Goal: Task Accomplishment & Management: Use online tool/utility

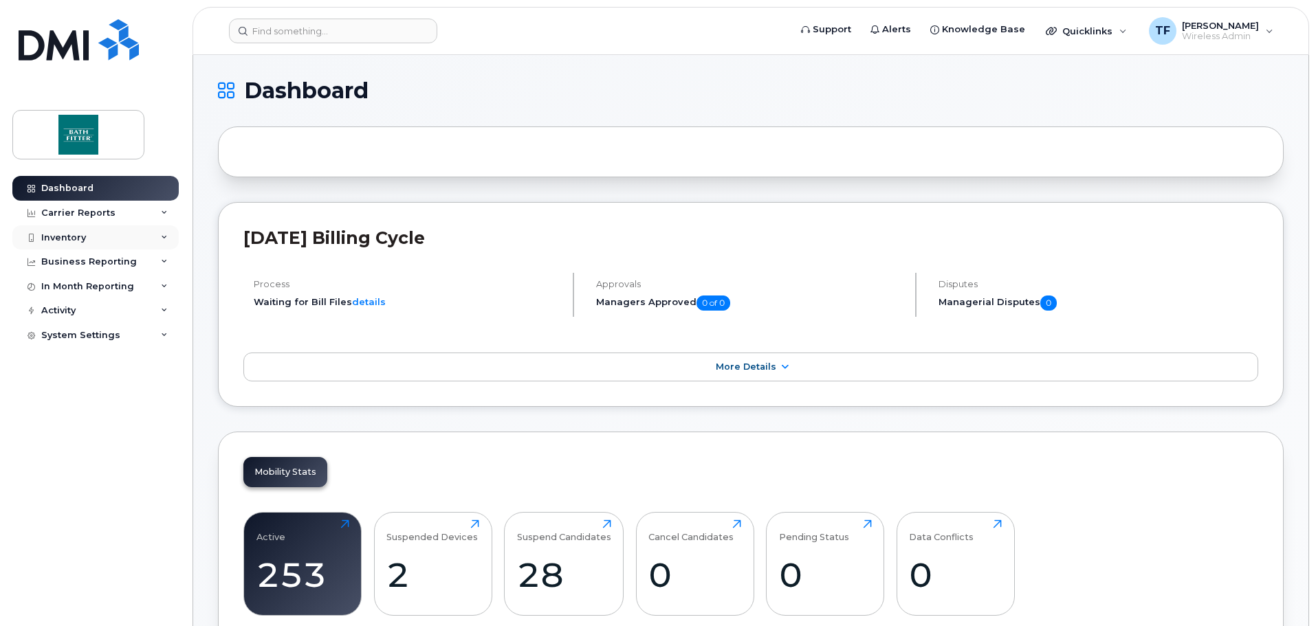
click at [70, 241] on div "Inventory" at bounding box center [63, 237] width 45 height 11
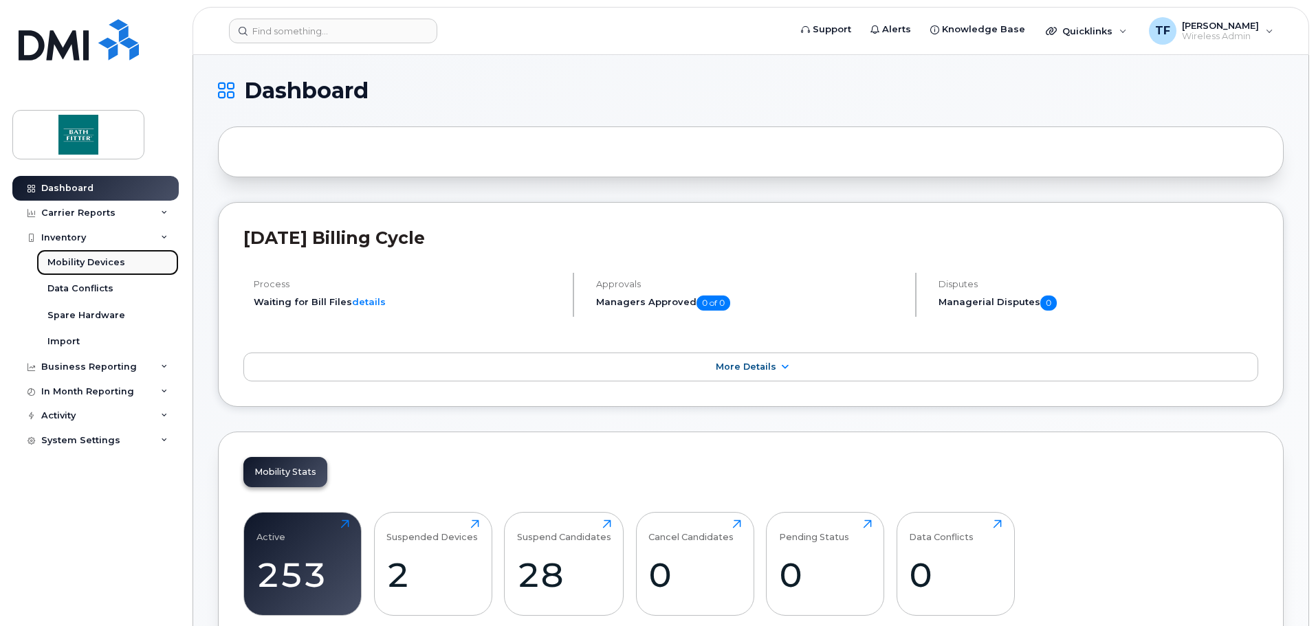
click at [85, 265] on div "Mobility Devices" at bounding box center [86, 262] width 78 height 12
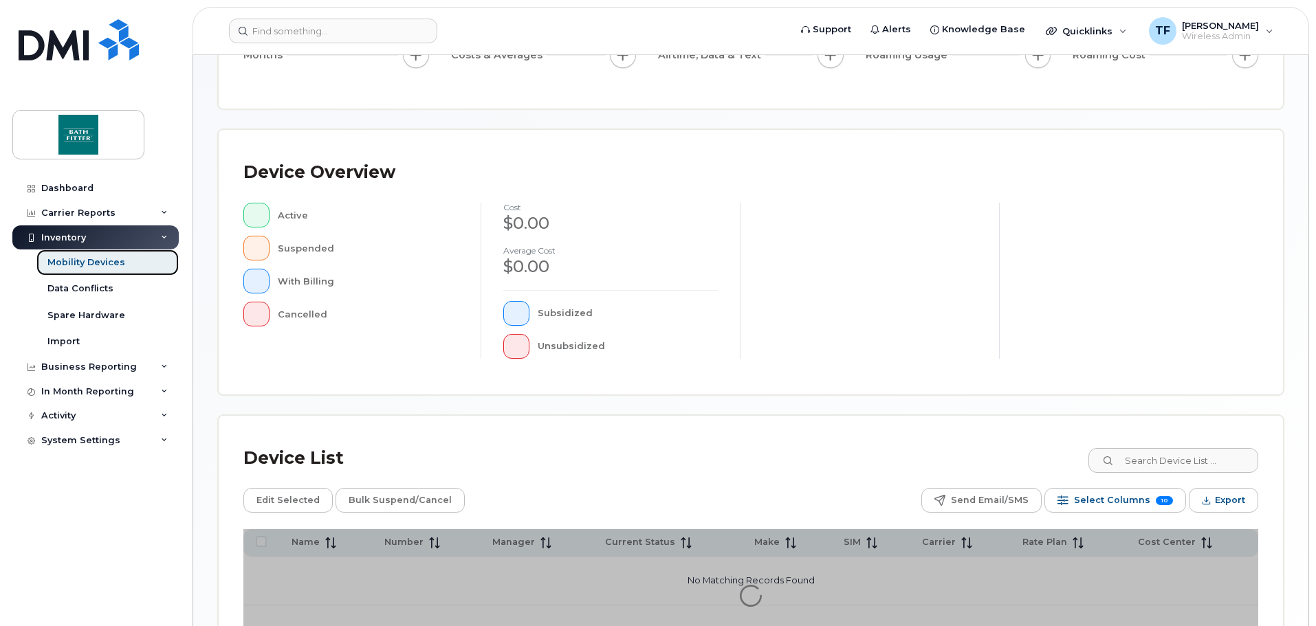
scroll to position [319, 0]
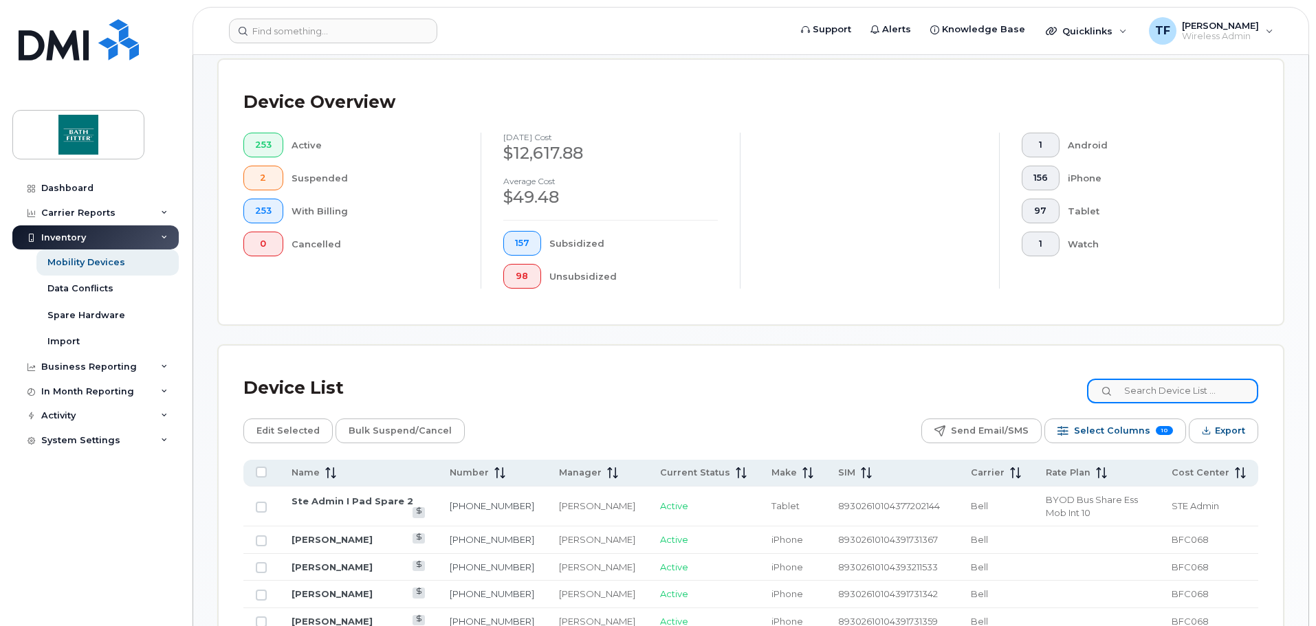
click at [1209, 379] on input at bounding box center [1172, 391] width 171 height 25
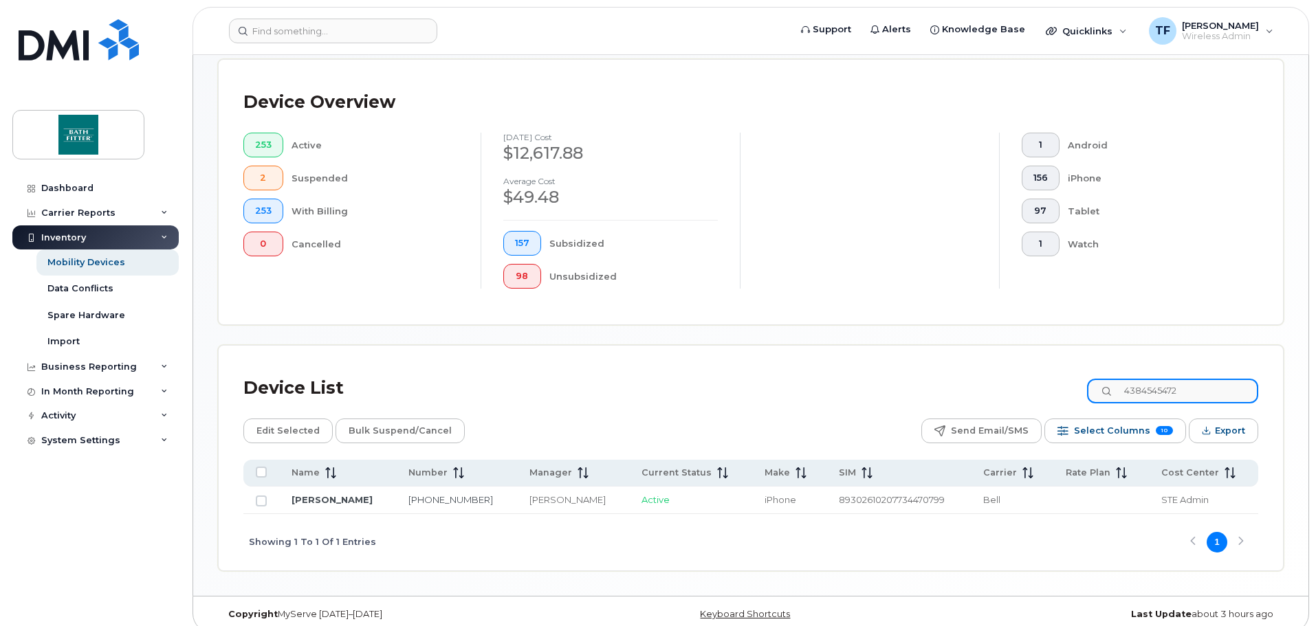
type input "4384545472"
click at [338, 494] on link "[PERSON_NAME]" at bounding box center [332, 499] width 81 height 11
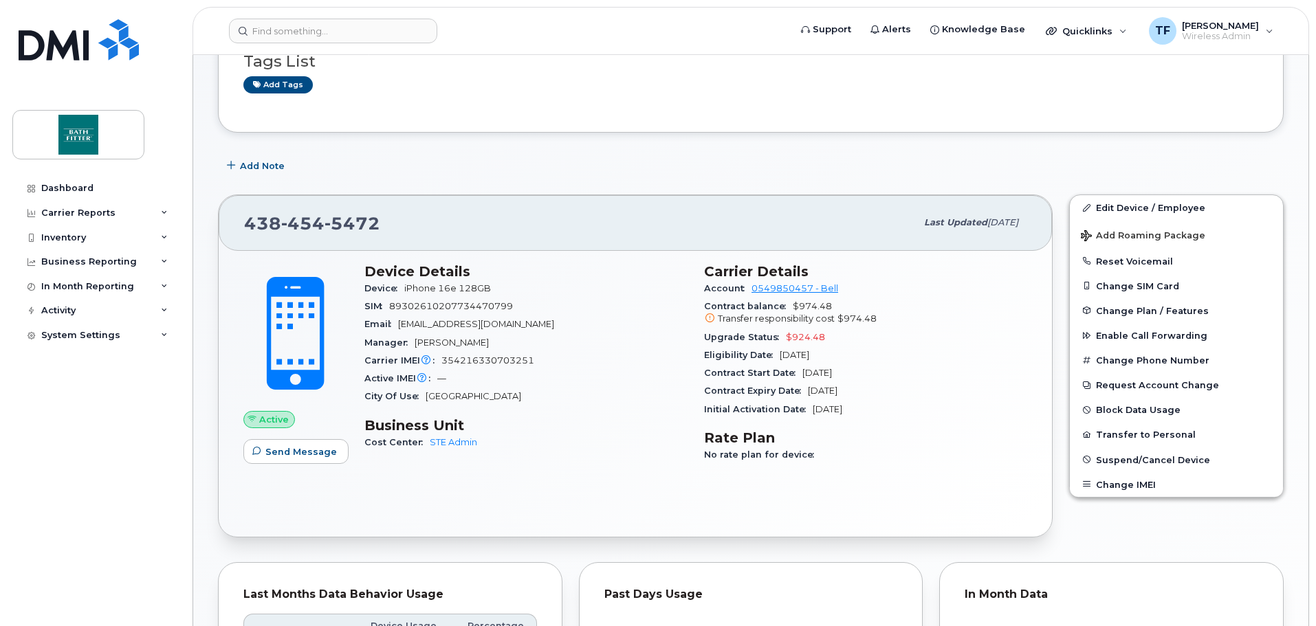
scroll to position [138, 0]
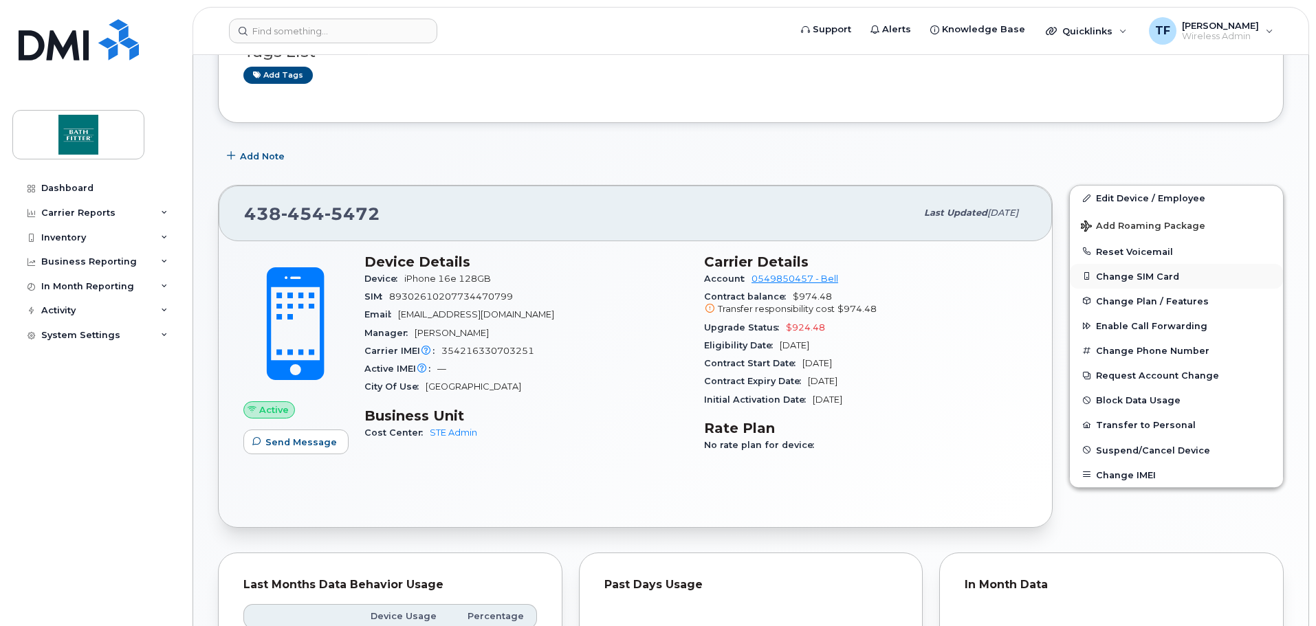
click at [1140, 276] on button "Change SIM Card" at bounding box center [1176, 276] width 213 height 25
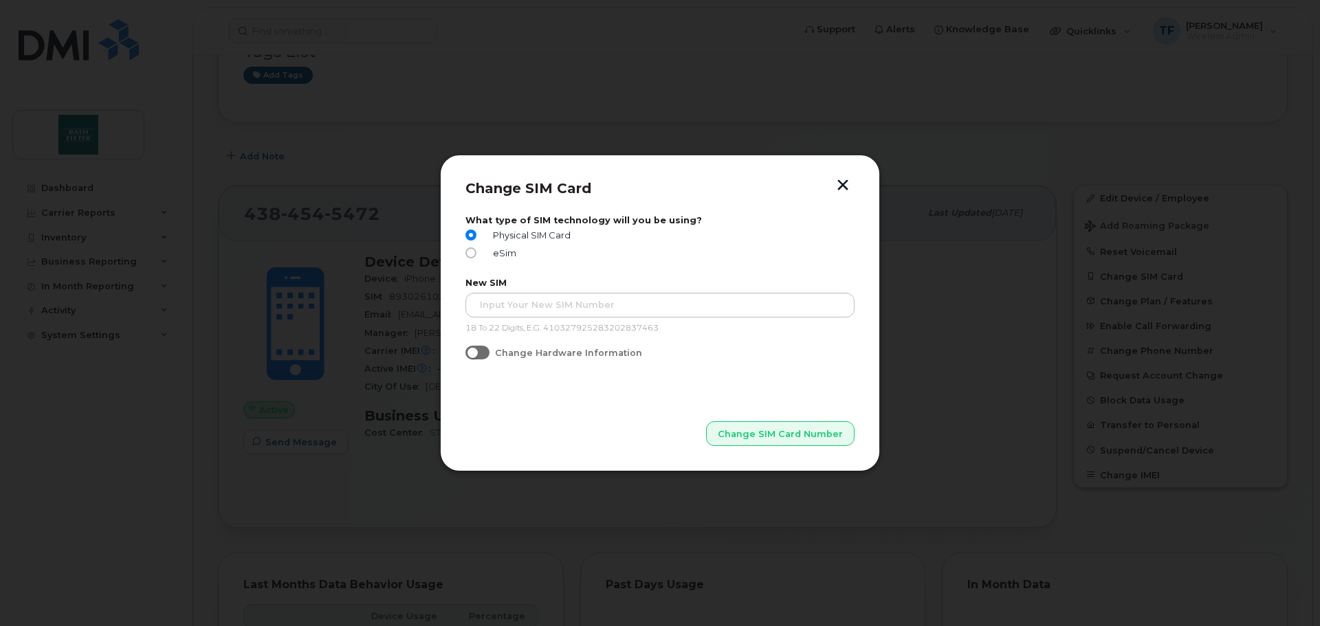
click at [843, 186] on button "button" at bounding box center [843, 186] width 21 height 14
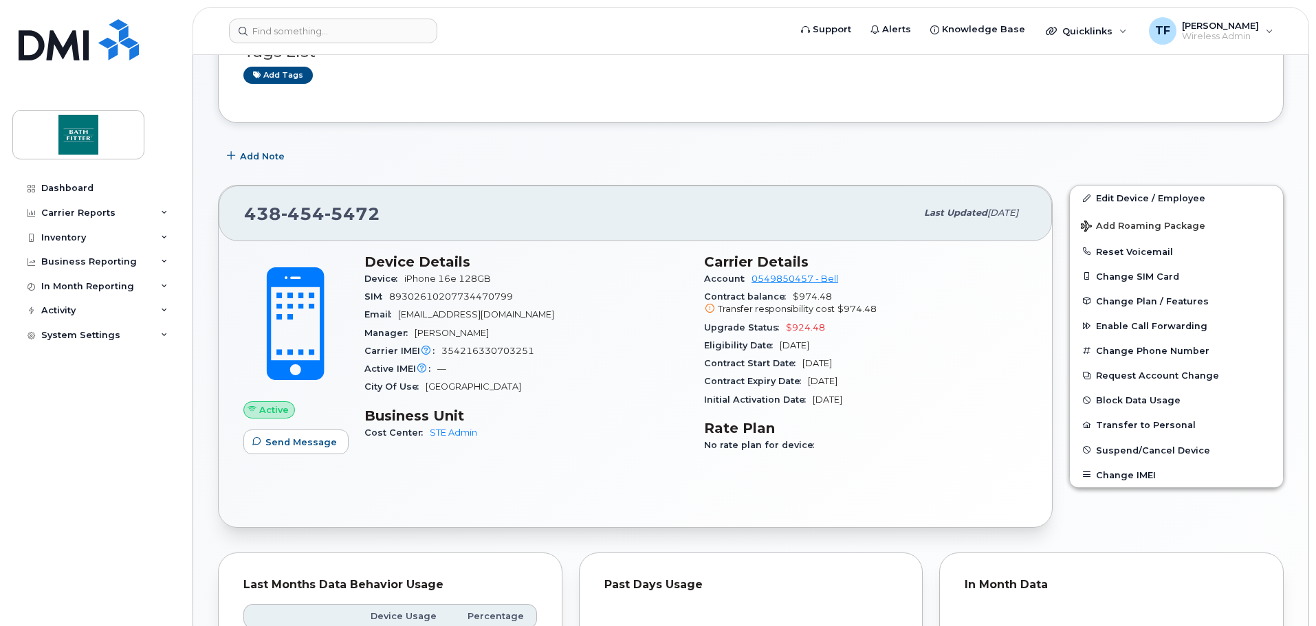
click at [754, 167] on div "Add Note" at bounding box center [751, 156] width 1066 height 25
